Goal: Navigation & Orientation: Find specific page/section

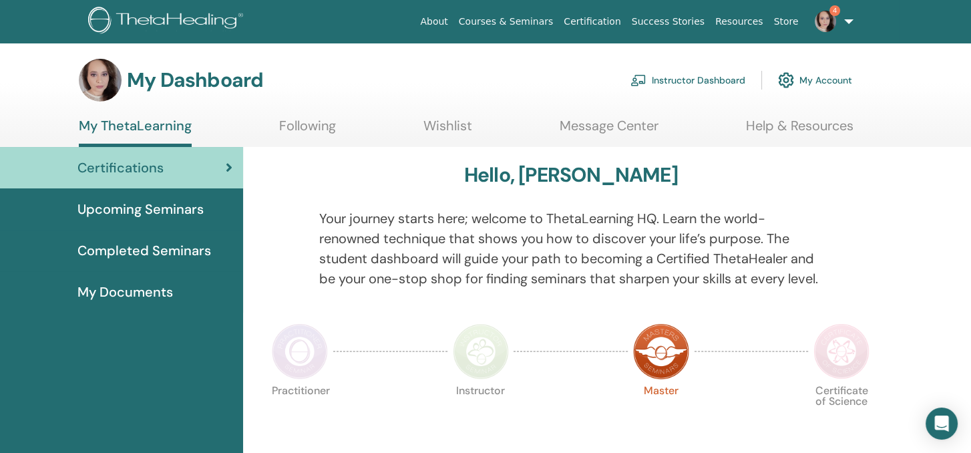
click at [693, 82] on link "Instructor Dashboard" at bounding box center [688, 79] width 115 height 29
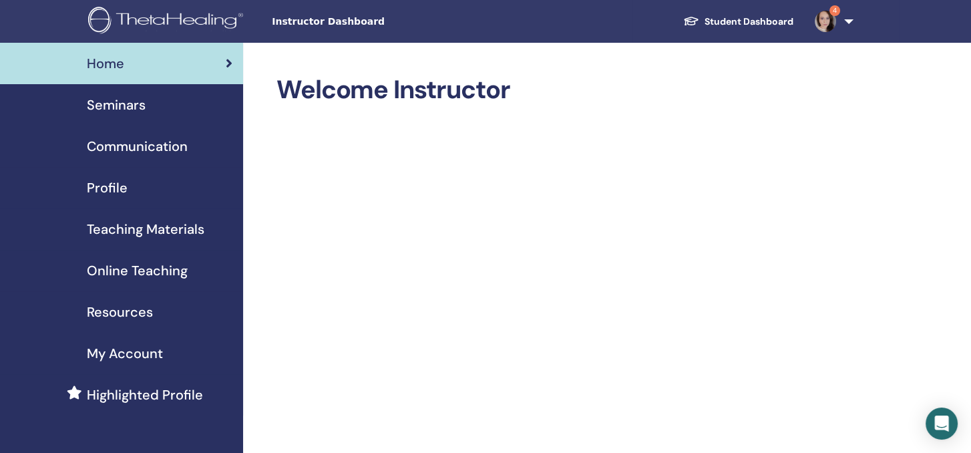
click at [119, 101] on span "Seminars" at bounding box center [116, 105] width 59 height 20
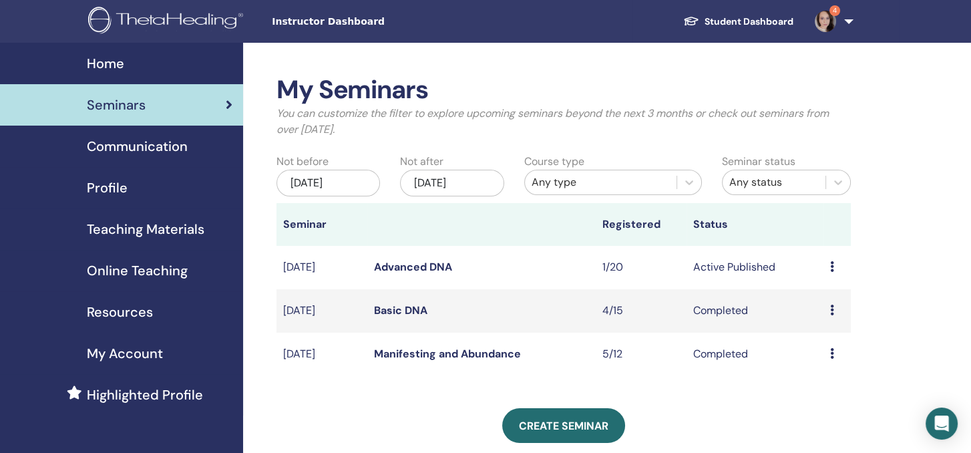
click at [387, 308] on link "Basic DNA" at bounding box center [400, 310] width 53 height 14
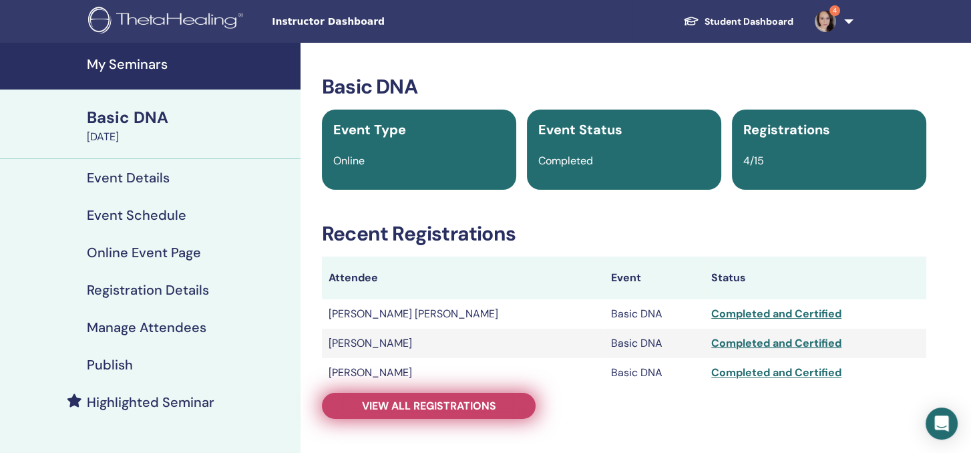
click at [420, 407] on span "View all registrations" at bounding box center [429, 406] width 134 height 14
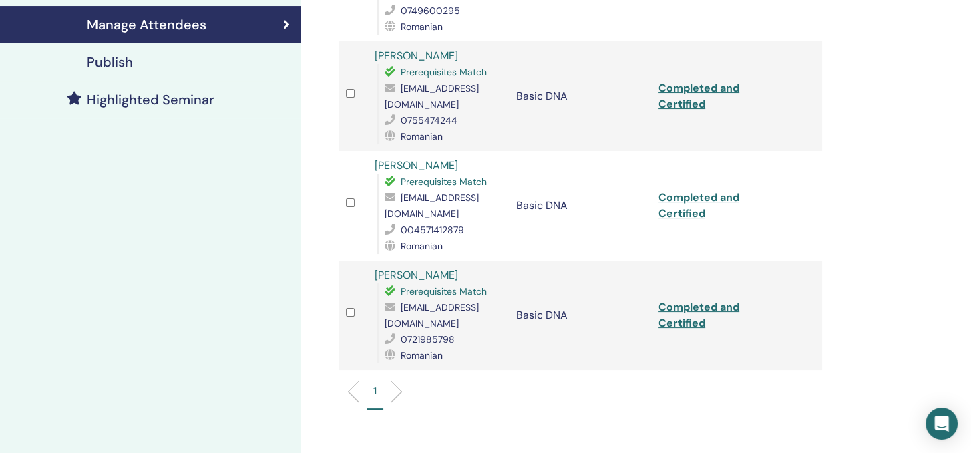
scroll to position [334, 0]
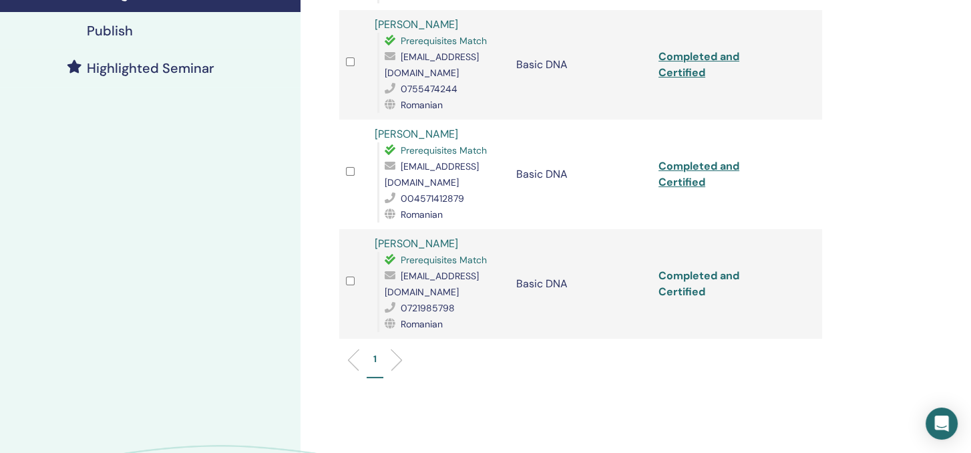
click at [689, 269] on link "Completed and Certified" at bounding box center [699, 284] width 81 height 30
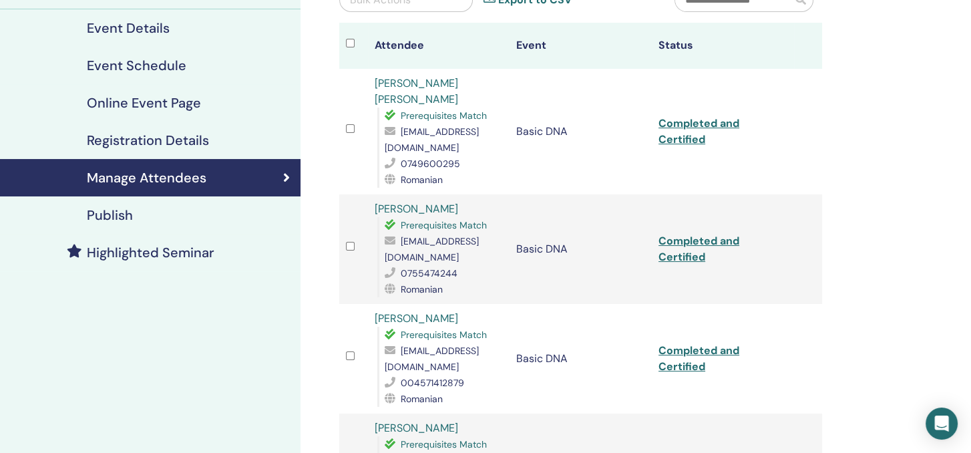
scroll to position [0, 0]
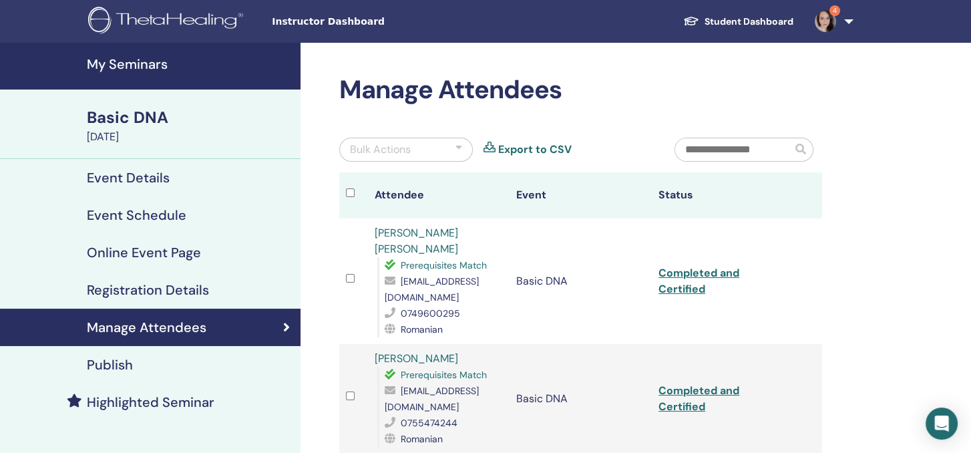
click at [129, 66] on h4 "My Seminars" at bounding box center [190, 64] width 206 height 16
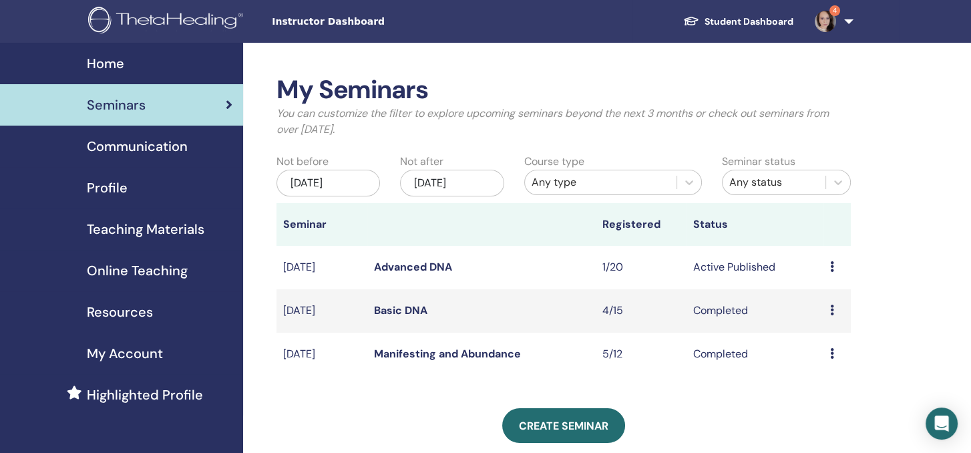
click at [413, 269] on link "Advanced DNA" at bounding box center [413, 267] width 78 height 14
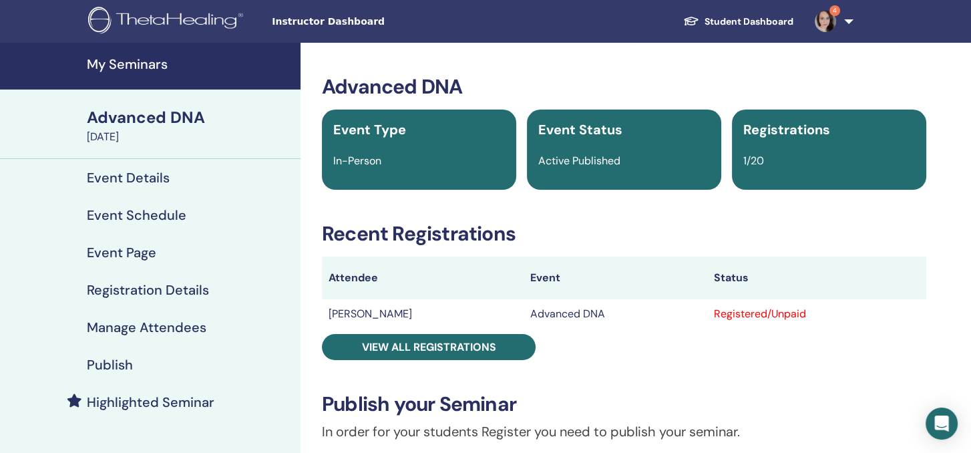
click at [752, 315] on div "Registered/Unpaid" at bounding box center [816, 314] width 206 height 16
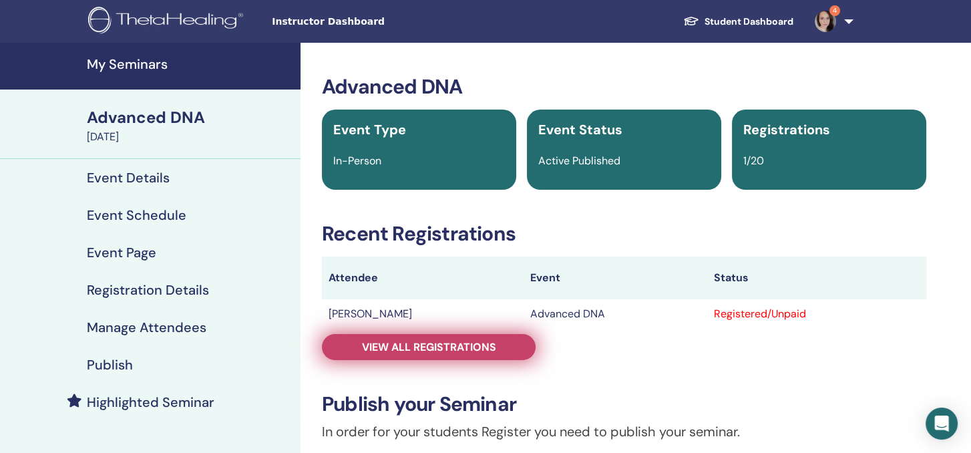
click at [384, 342] on span "View all registrations" at bounding box center [429, 347] width 134 height 14
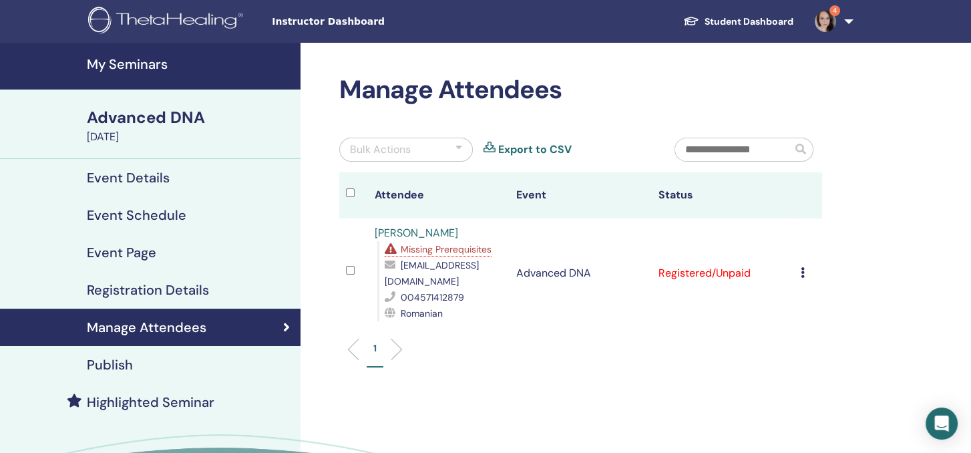
click at [460, 253] on span "Missing Prerequisites" at bounding box center [446, 249] width 91 height 12
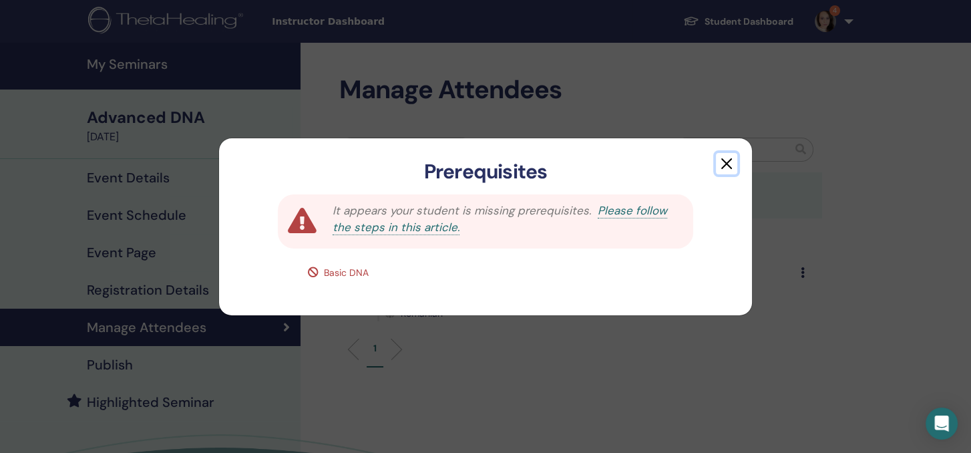
click at [722, 161] on button "button" at bounding box center [726, 163] width 21 height 21
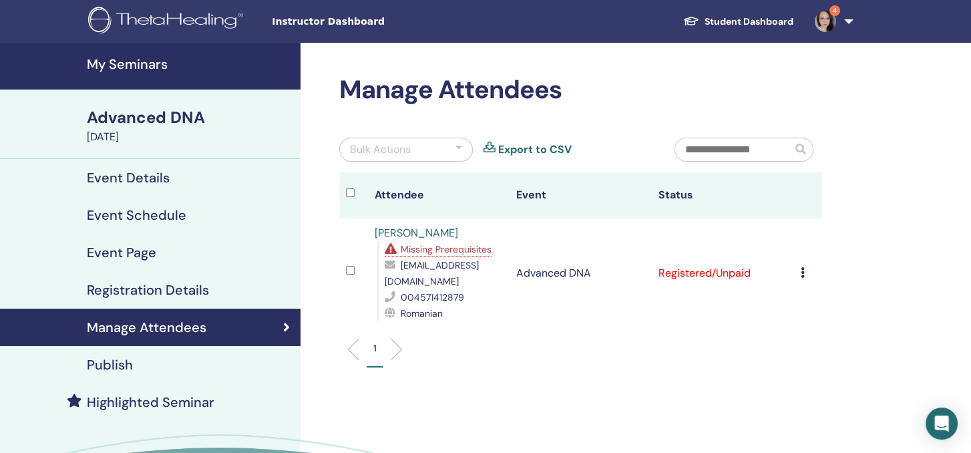
click at [126, 64] on h4 "My Seminars" at bounding box center [190, 64] width 206 height 16
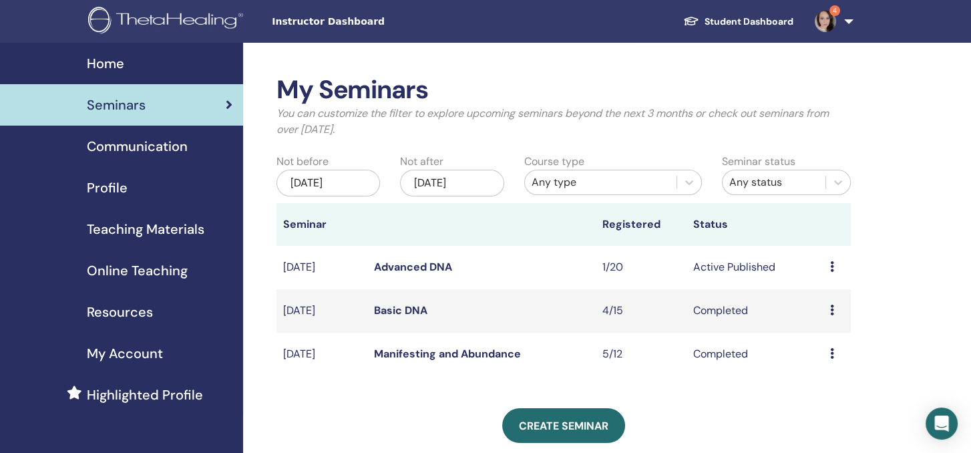
click at [397, 313] on link "Basic DNA" at bounding box center [400, 310] width 53 height 14
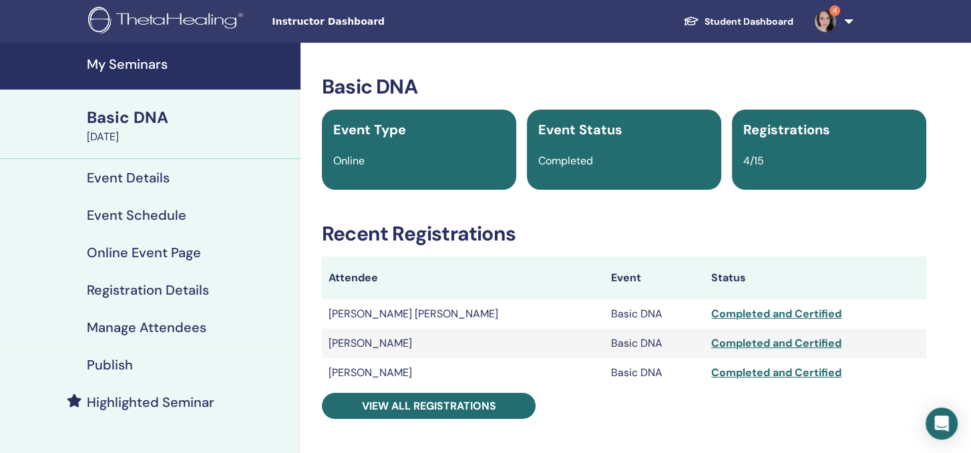
click at [106, 57] on h4 "My Seminars" at bounding box center [190, 64] width 206 height 16
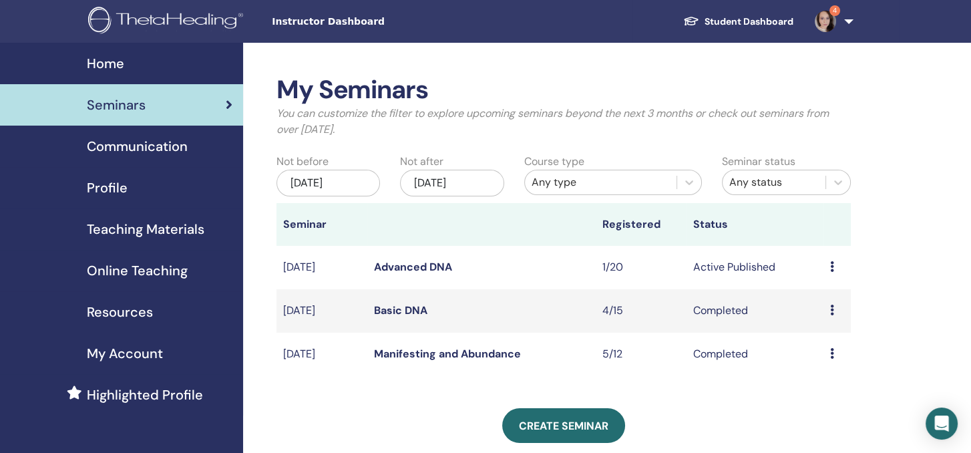
click at [401, 309] on link "Basic DNA" at bounding box center [400, 310] width 53 height 14
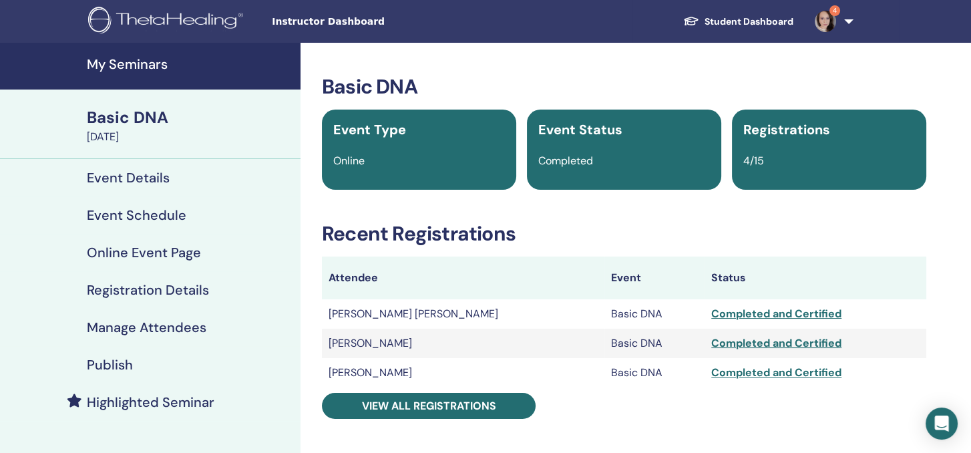
click at [126, 61] on h4 "My Seminars" at bounding box center [190, 64] width 206 height 16
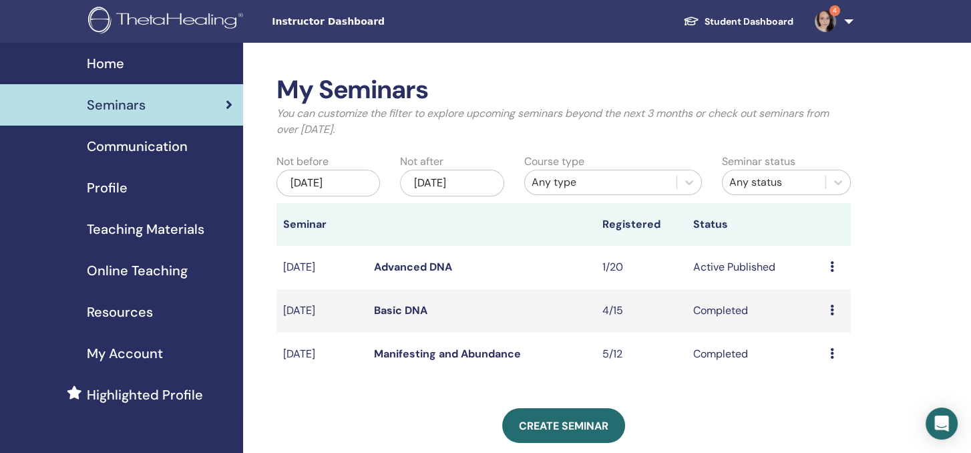
click at [416, 272] on link "Advanced DNA" at bounding box center [413, 267] width 78 height 14
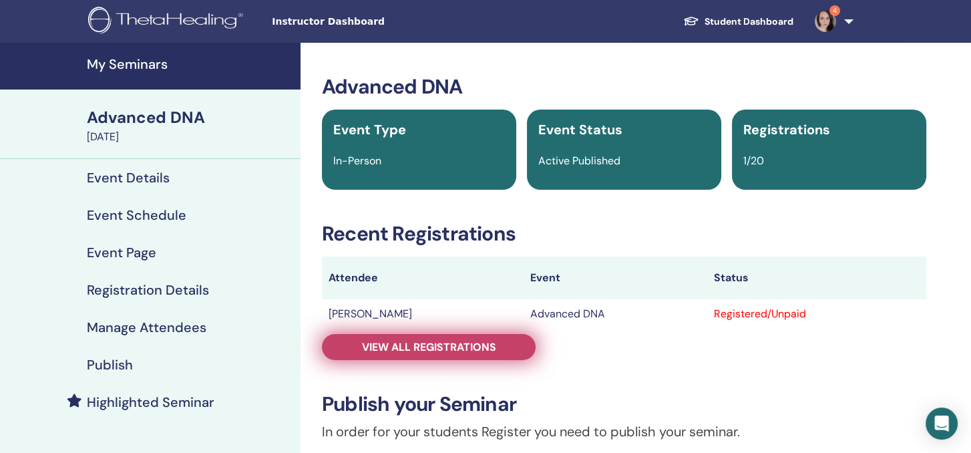
click at [409, 347] on span "View all registrations" at bounding box center [429, 347] width 134 height 14
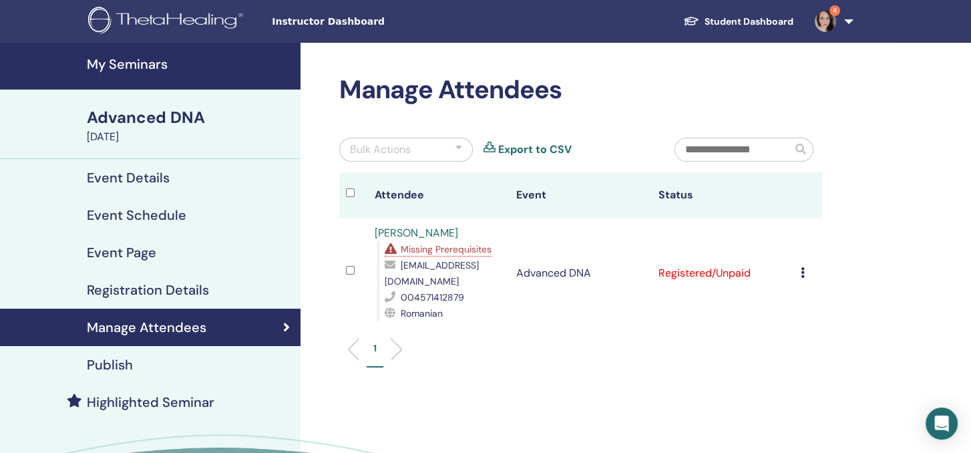
click at [414, 237] on link "[PERSON_NAME]" at bounding box center [417, 233] width 84 height 14
click at [803, 275] on td "Cancel Registration Do not auto-certify Mark as Paid Mark as Unpaid Mark as Abs…" at bounding box center [808, 273] width 29 height 110
click at [804, 275] on icon at bounding box center [803, 272] width 4 height 11
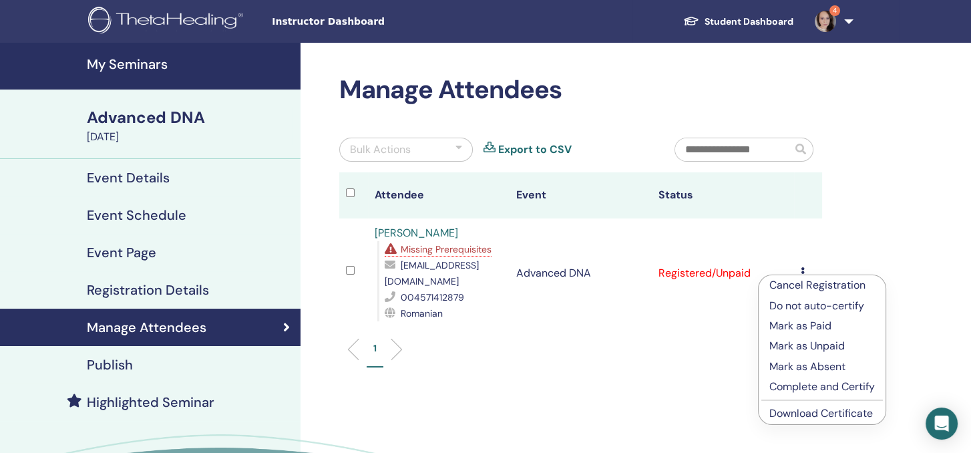
click at [552, 277] on td "Advanced DNA" at bounding box center [581, 273] width 142 height 110
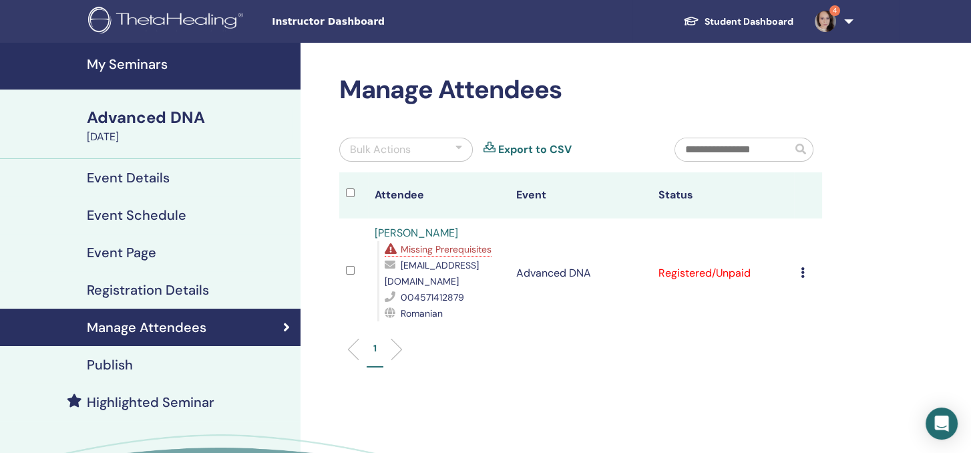
click at [396, 230] on link "[PERSON_NAME]" at bounding box center [417, 233] width 84 height 14
click at [803, 277] on icon at bounding box center [803, 272] width 4 height 11
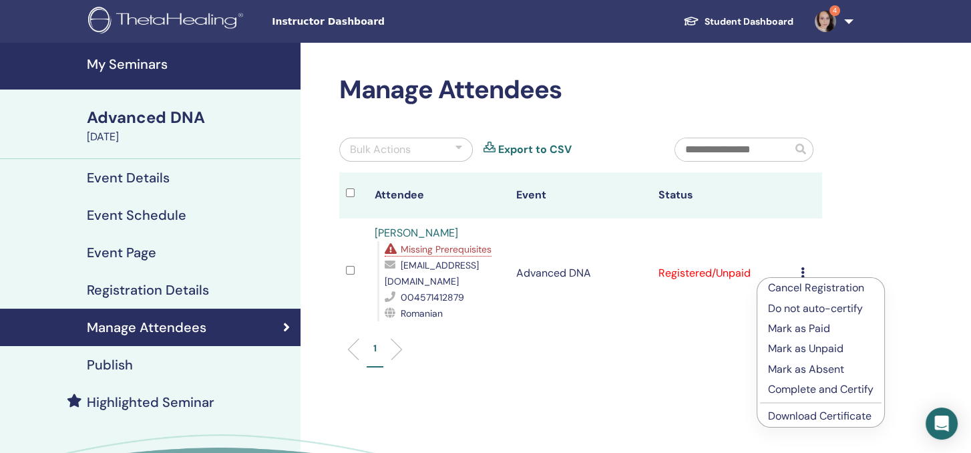
click at [814, 288] on p "Cancel Registration" at bounding box center [821, 288] width 106 height 16
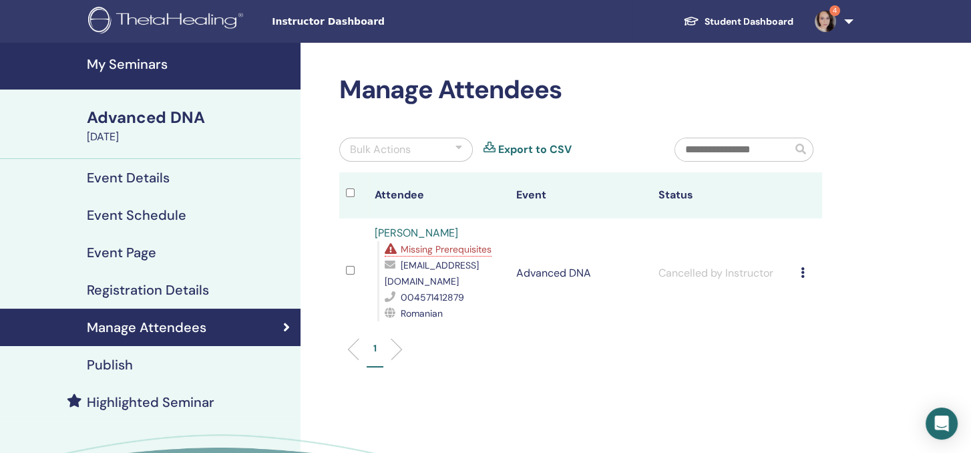
click at [115, 66] on h4 "My Seminars" at bounding box center [190, 64] width 206 height 16
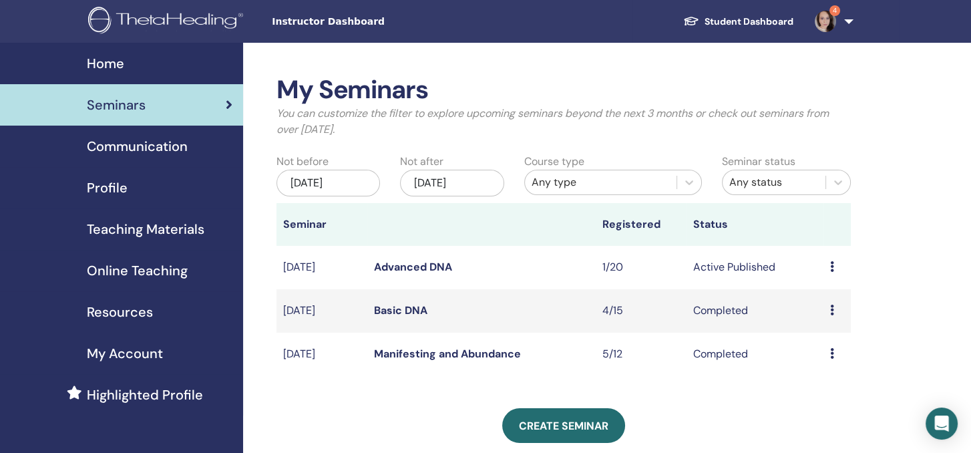
click at [404, 312] on link "Basic DNA" at bounding box center [400, 310] width 53 height 14
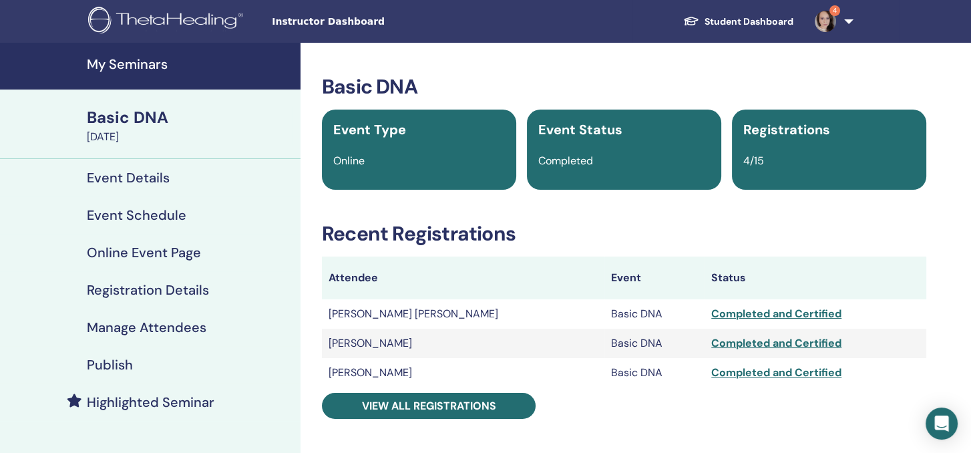
click at [122, 59] on h4 "My Seminars" at bounding box center [190, 64] width 206 height 16
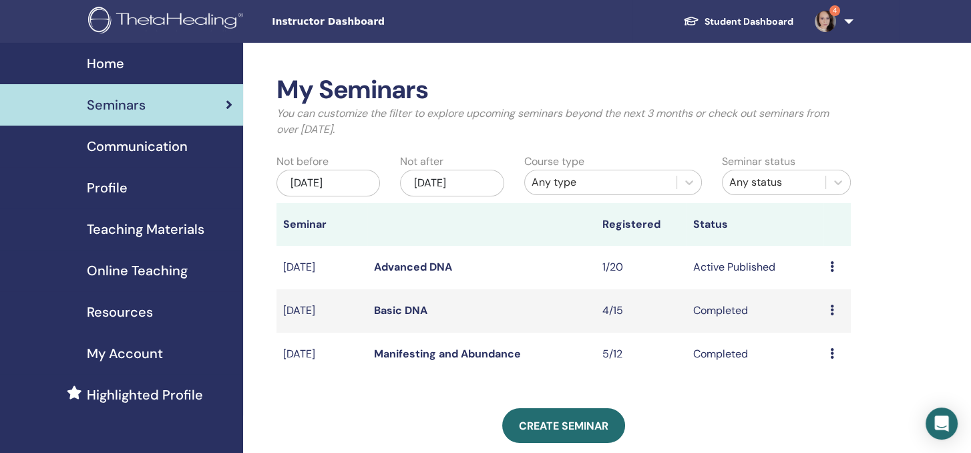
click at [889, 298] on div "My Seminars You can customize the filter to explore upcoming seminars beyond th…" at bounding box center [607, 413] width 729 height 741
click at [828, 267] on td "Preview Edit Attendees Cancel" at bounding box center [837, 267] width 27 height 43
click at [402, 265] on link "Advanced DNA" at bounding box center [413, 267] width 78 height 14
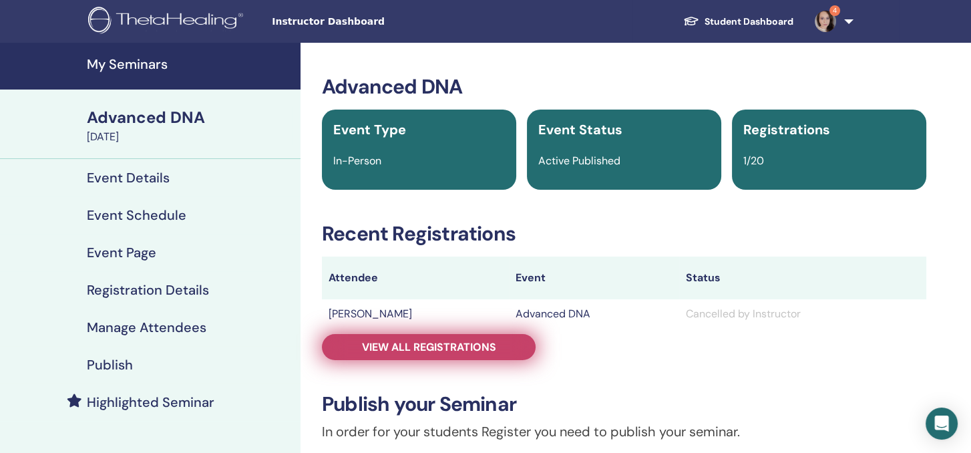
click at [517, 345] on link "View all registrations" at bounding box center [429, 347] width 214 height 26
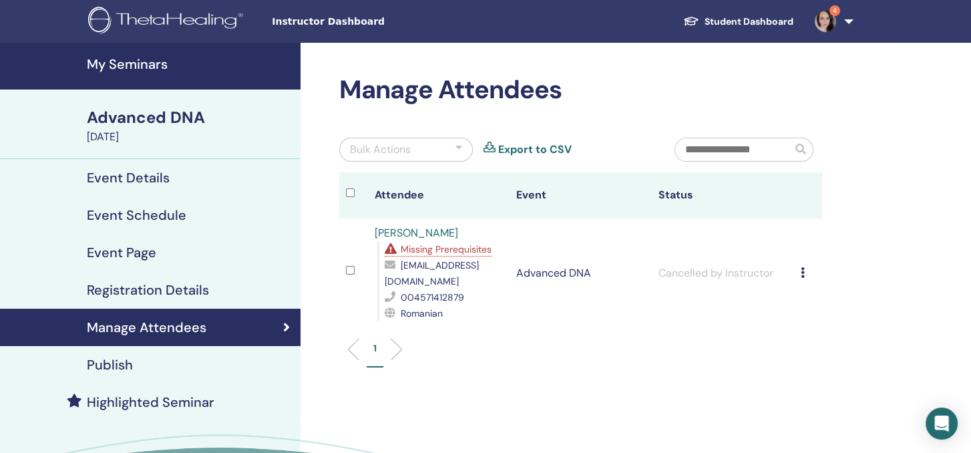
click at [94, 371] on h4 "Publish" at bounding box center [110, 365] width 46 height 16
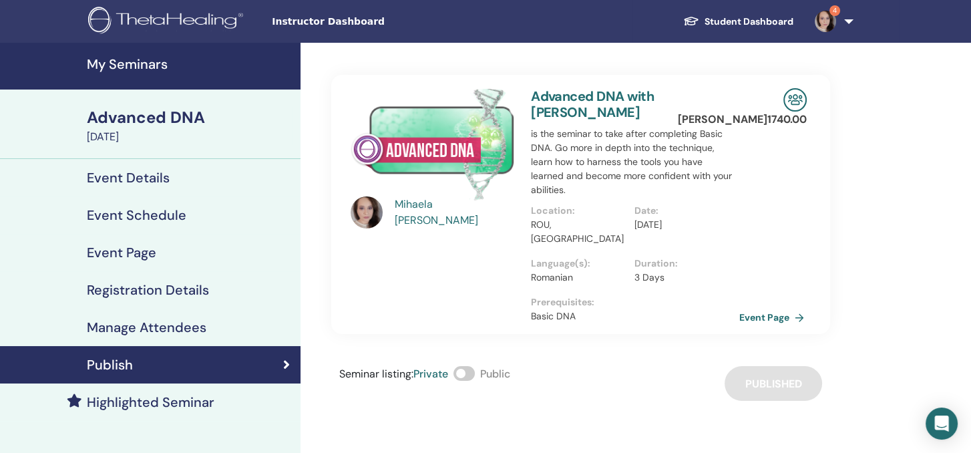
click at [754, 307] on link "Event Page" at bounding box center [775, 317] width 70 height 20
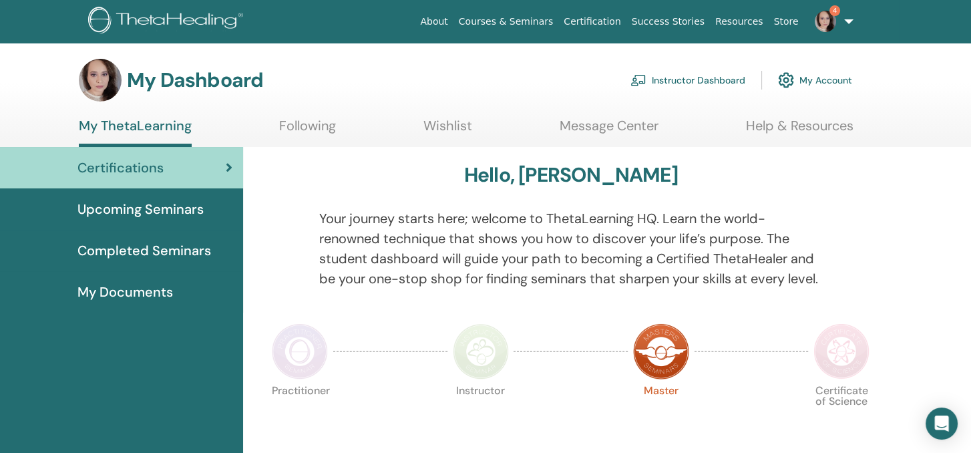
click at [119, 214] on span "Upcoming Seminars" at bounding box center [140, 209] width 126 height 20
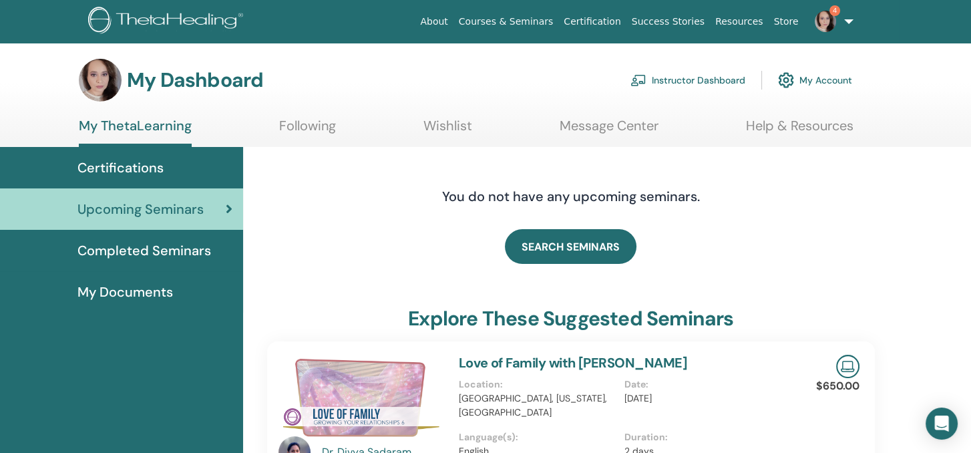
click at [343, 219] on div "You do not have any upcoming seminars." at bounding box center [571, 196] width 609 height 67
click at [155, 251] on span "Completed Seminars" at bounding box center [144, 250] width 134 height 20
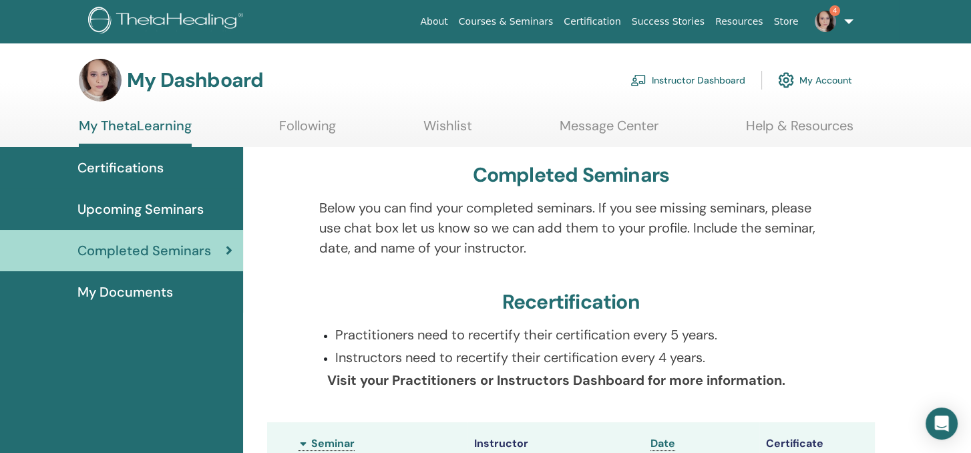
click at [824, 74] on link "My Account" at bounding box center [815, 79] width 74 height 29
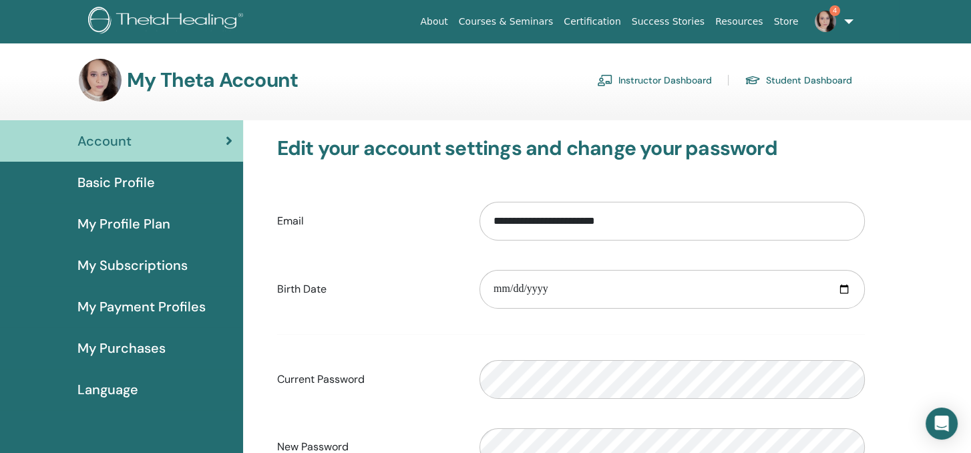
click at [643, 70] on link "Instructor Dashboard" at bounding box center [654, 79] width 115 height 21
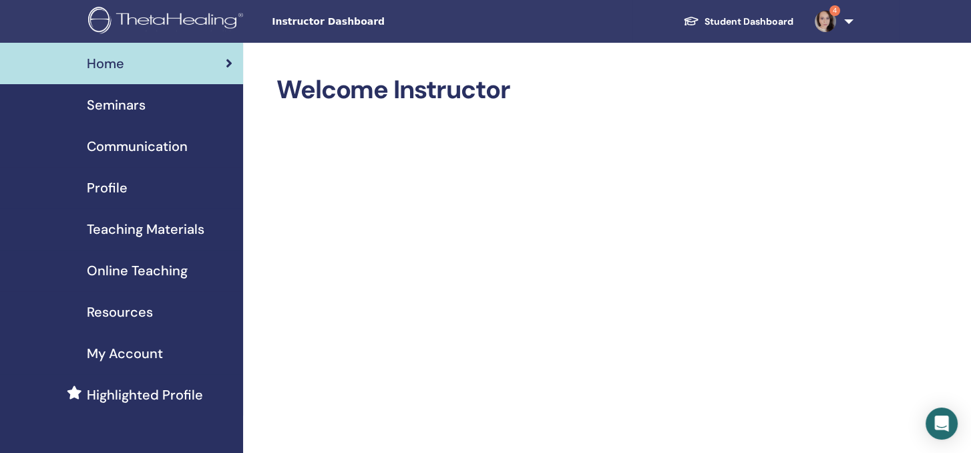
click at [130, 108] on span "Seminars" at bounding box center [116, 105] width 59 height 20
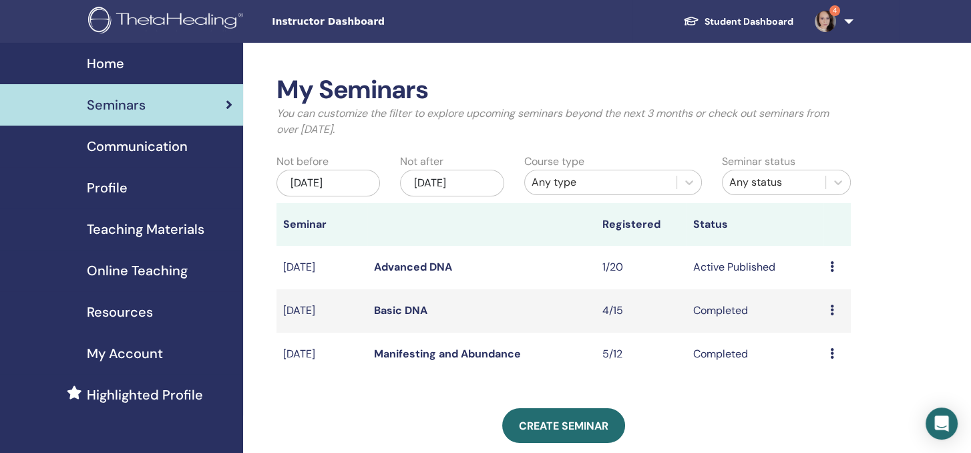
click at [141, 148] on span "Communication" at bounding box center [137, 146] width 101 height 20
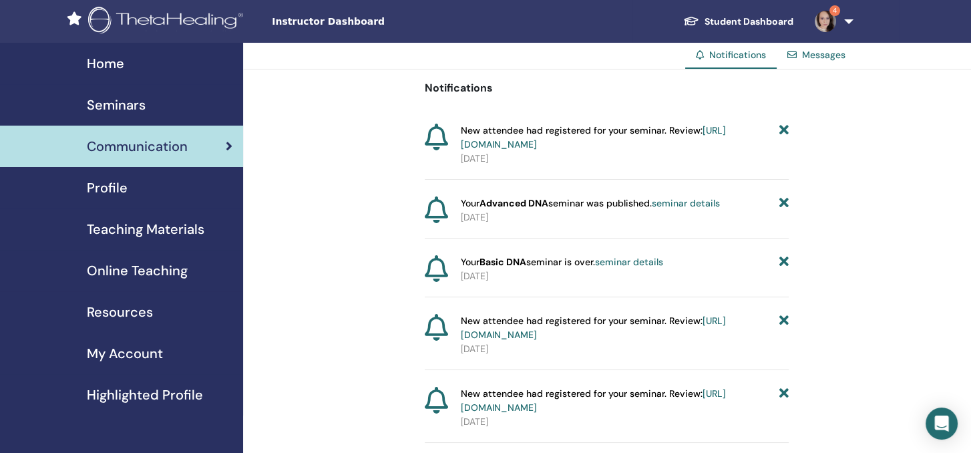
click at [108, 200] on link "Profile" at bounding box center [121, 187] width 243 height 41
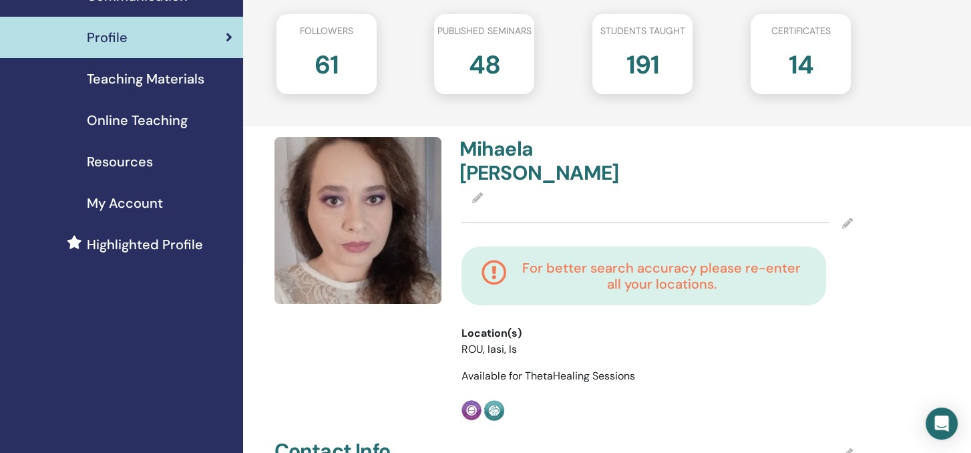
scroll to position [134, 0]
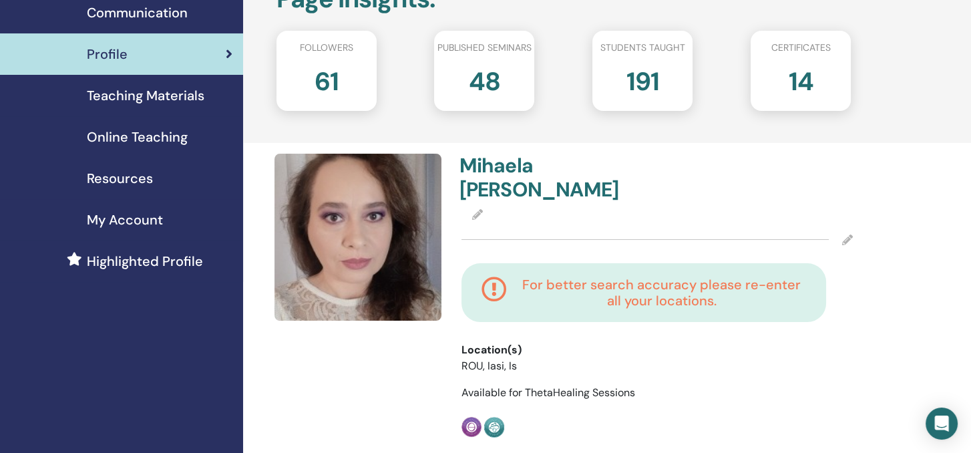
click at [121, 218] on span "My Account" at bounding box center [125, 220] width 76 height 20
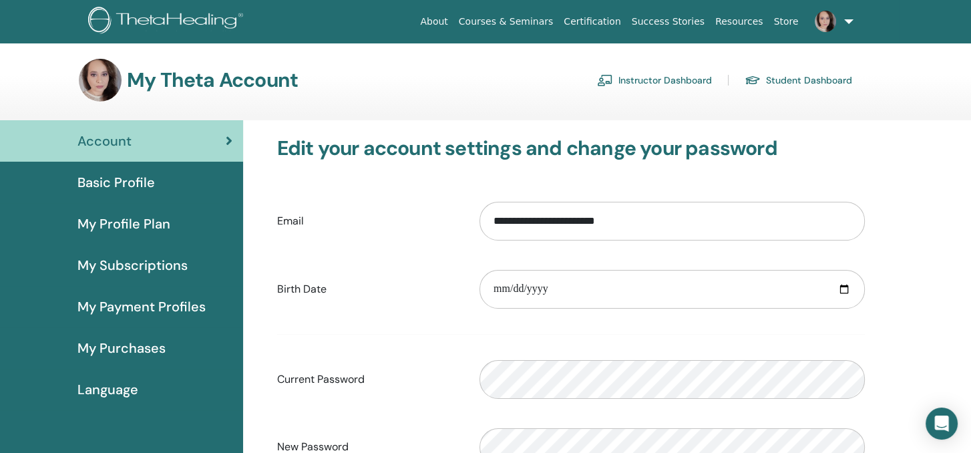
click at [677, 70] on link "Instructor Dashboard" at bounding box center [654, 79] width 115 height 21
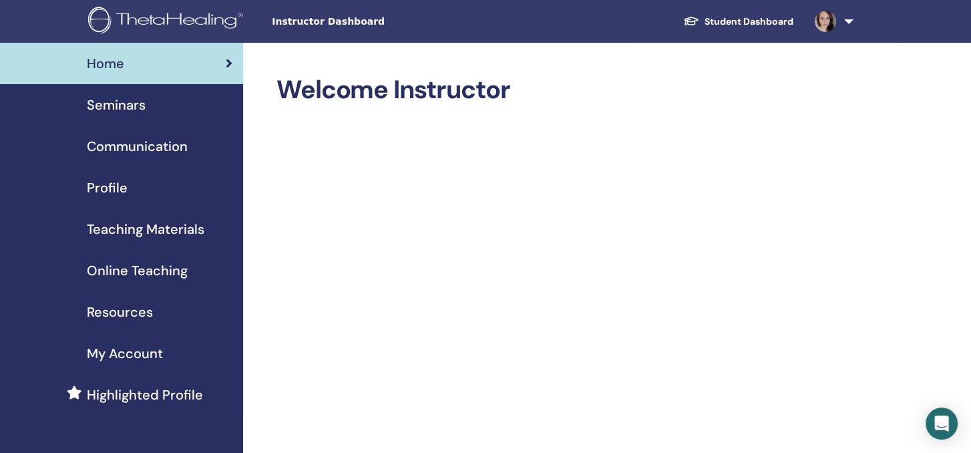
click at [108, 92] on link "Seminars" at bounding box center [121, 104] width 243 height 41
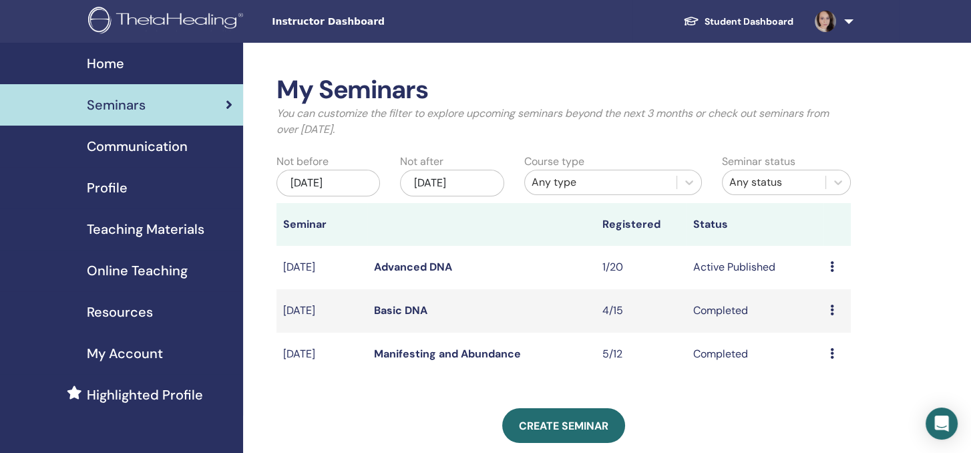
click at [107, 145] on span "Communication" at bounding box center [137, 146] width 101 height 20
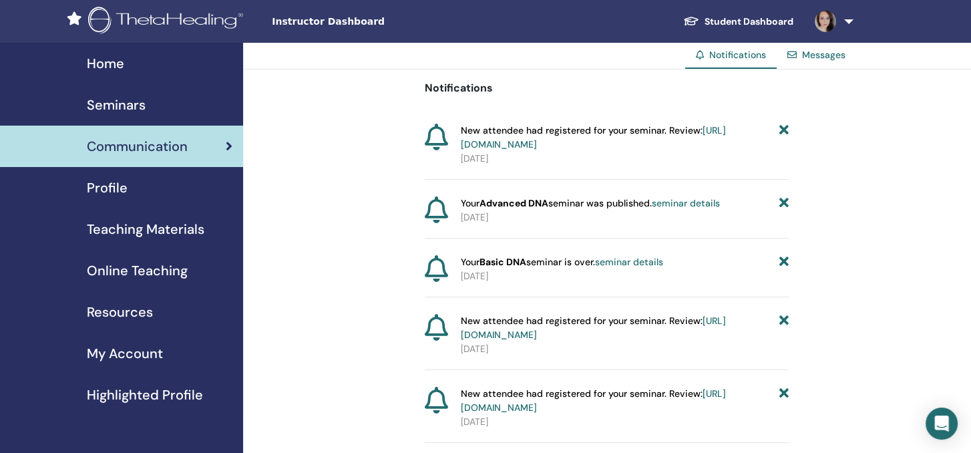
click at [107, 186] on span "Profile" at bounding box center [107, 188] width 41 height 20
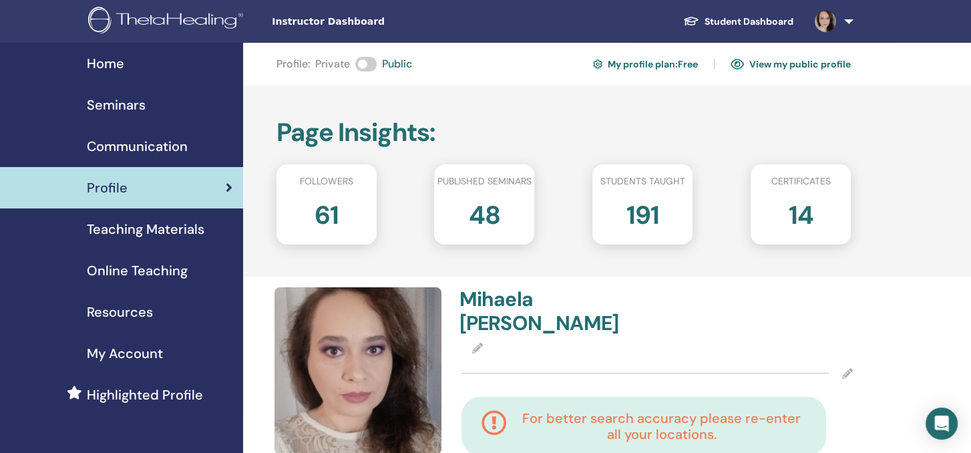
click at [818, 203] on div "14" at bounding box center [801, 220] width 120 height 53
click at [130, 278] on span "Online Teaching" at bounding box center [137, 271] width 101 height 20
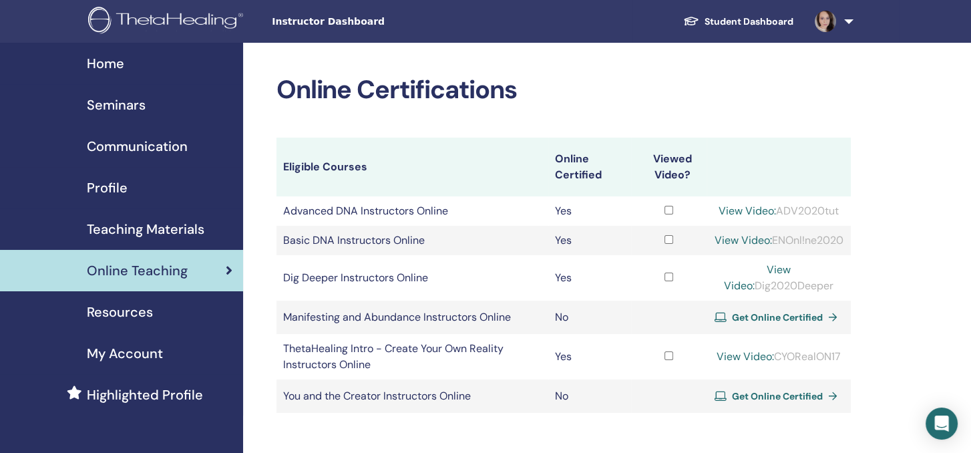
click at [106, 309] on span "Resources" at bounding box center [120, 312] width 66 height 20
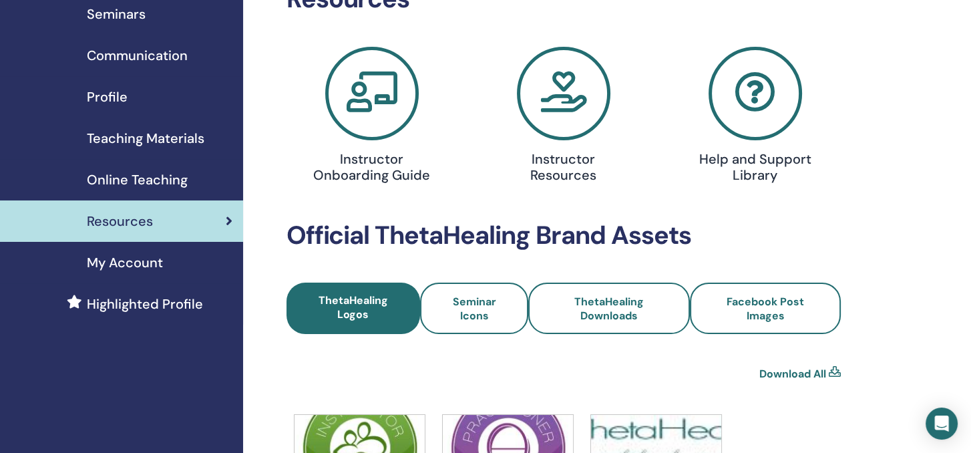
scroll to position [67, 0]
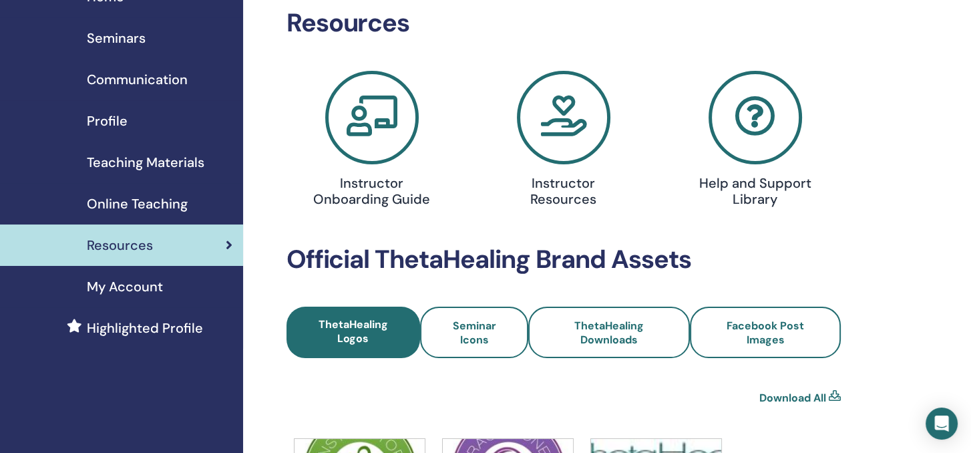
click at [146, 289] on span "My Account" at bounding box center [125, 287] width 76 height 20
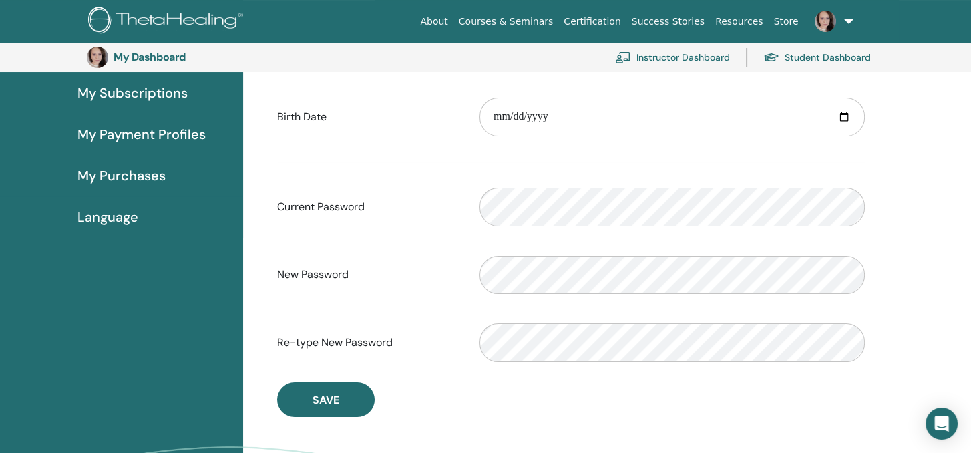
scroll to position [297, 0]
